Goal: Task Accomplishment & Management: Use online tool/utility

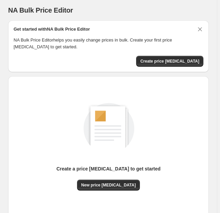
click at [92, 178] on div "Create a price [MEDICAL_DATA] to get started" at bounding box center [108, 172] width 104 height 14
click at [92, 180] on button "New price [MEDICAL_DATA]" at bounding box center [108, 185] width 63 height 11
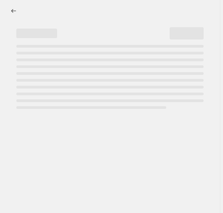
select select "percentage"
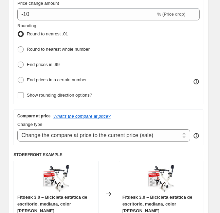
scroll to position [207, 0]
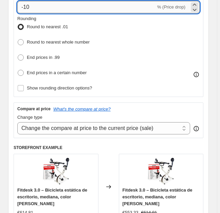
click at [49, 7] on input "-10" at bounding box center [86, 7] width 139 height 12
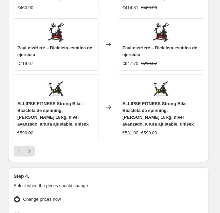
scroll to position [829, 0]
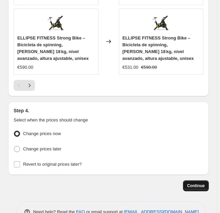
type input "-25"
click at [192, 180] on button "Continue" at bounding box center [196, 185] width 26 height 11
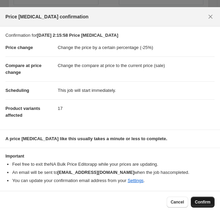
click at [205, 198] on button "Confirm" at bounding box center [203, 202] width 24 height 11
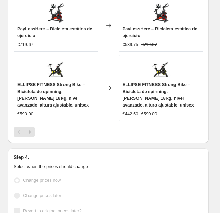
scroll to position [846, 0]
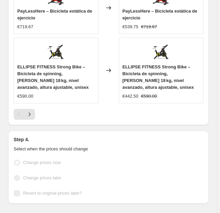
select select "percentage"
